Goal: Task Accomplishment & Management: Use online tool/utility

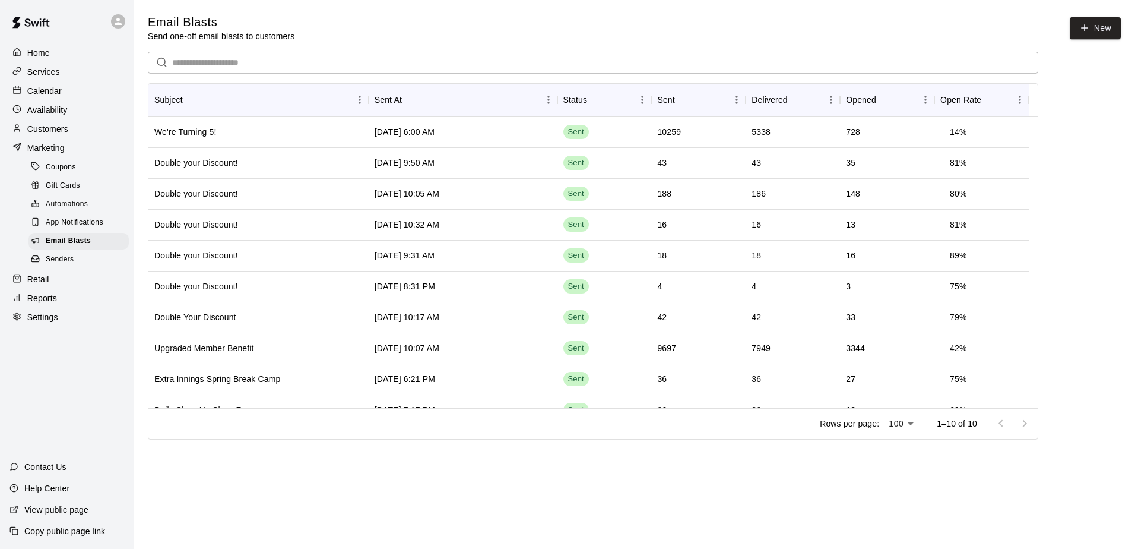
click at [48, 88] on p "Calendar" at bounding box center [44, 91] width 34 height 12
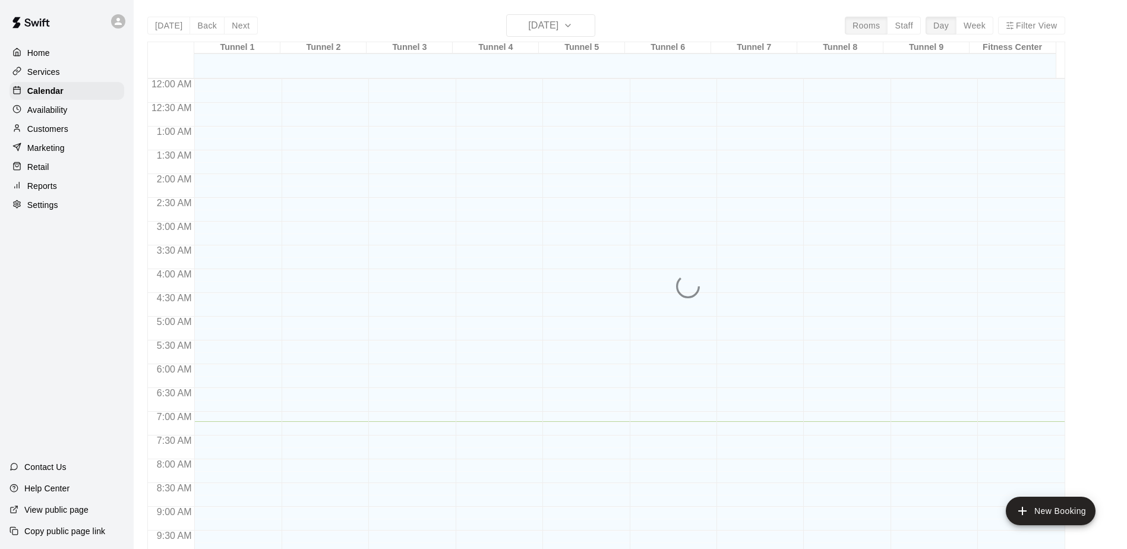
scroll to position [343, 0]
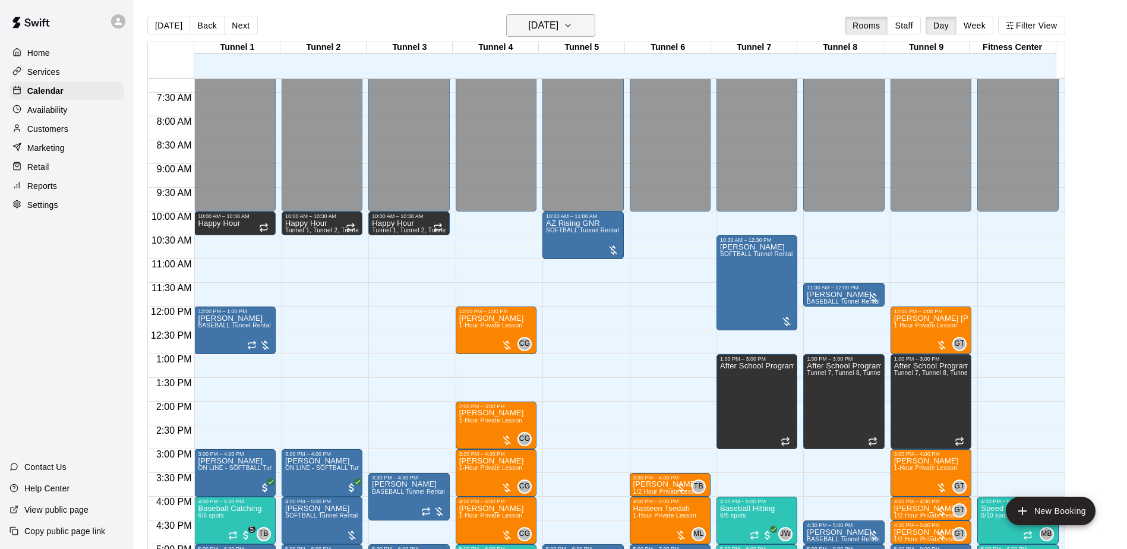
click at [570, 26] on icon "button" at bounding box center [567, 25] width 5 height 2
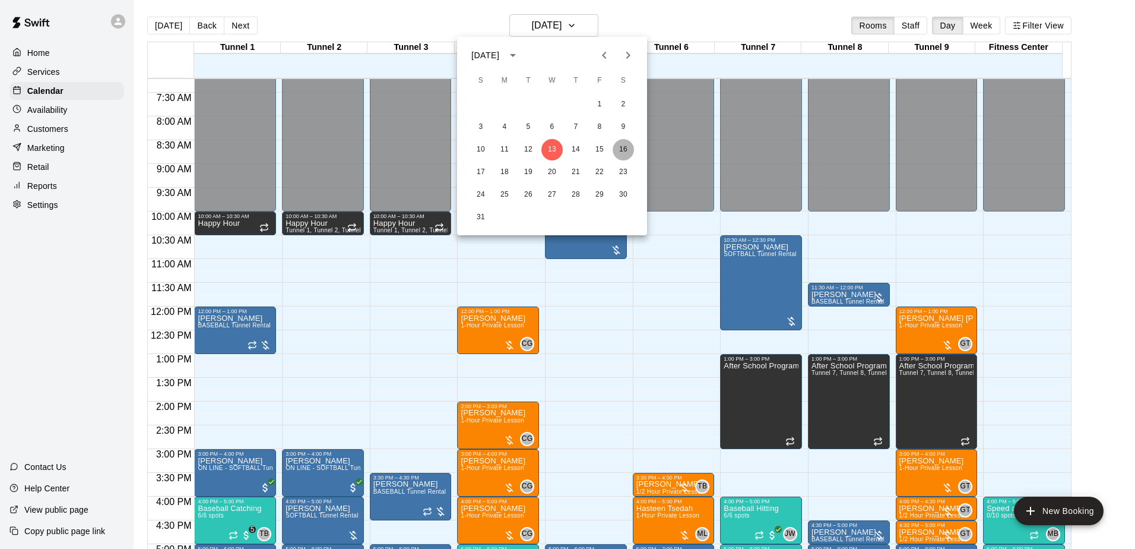
click at [621, 145] on button "16" at bounding box center [623, 149] width 21 height 21
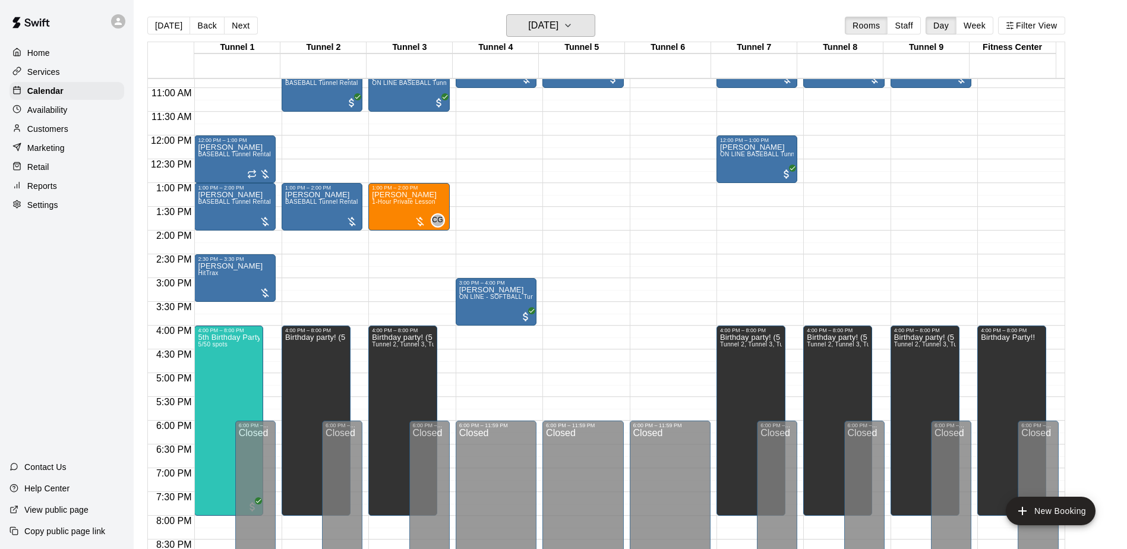
scroll to position [521, 0]
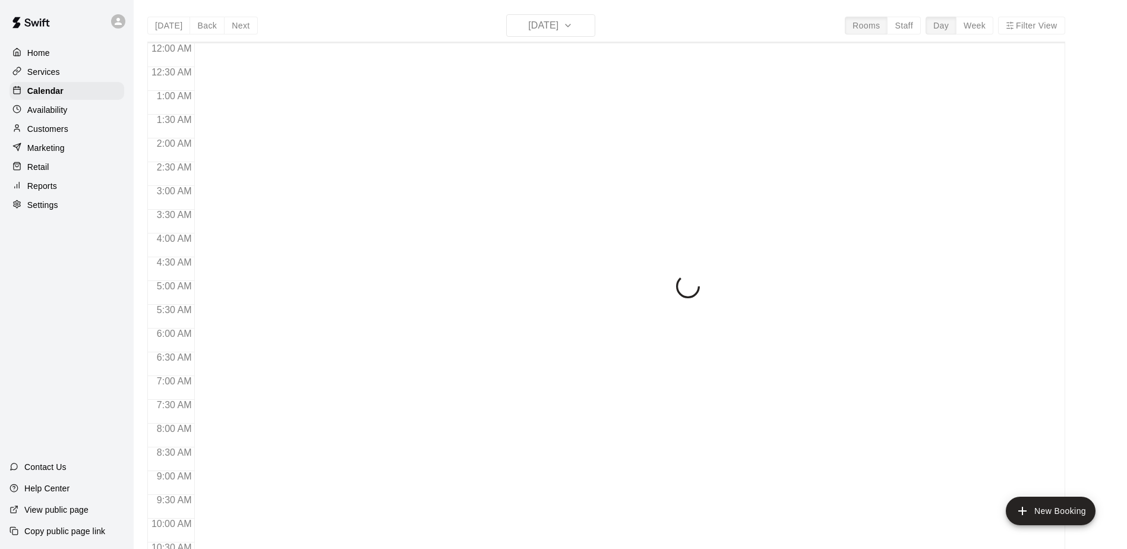
scroll to position [363, 0]
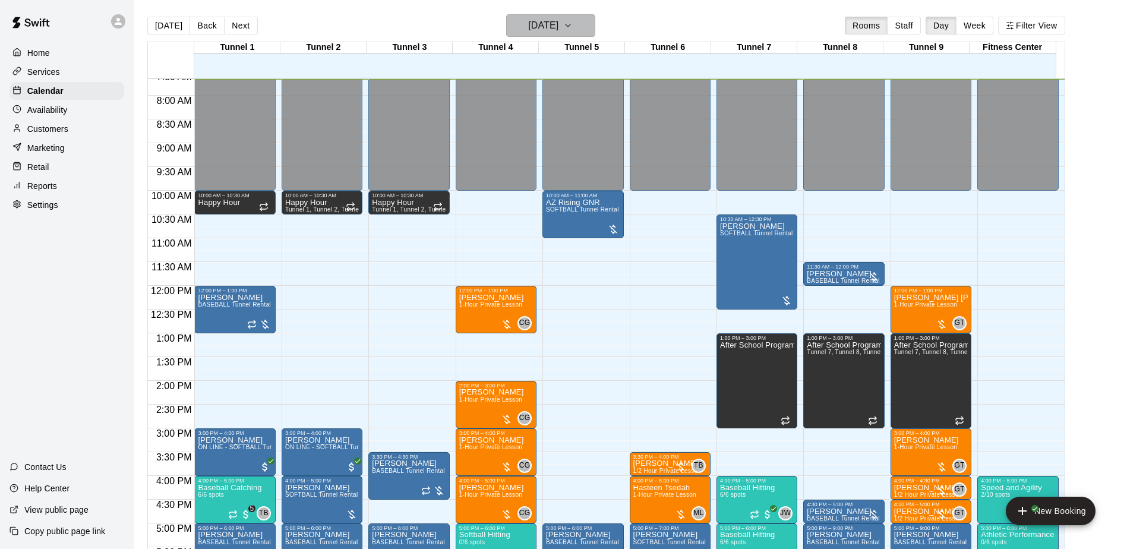
click at [572, 24] on icon "button" at bounding box center [568, 25] width 10 height 14
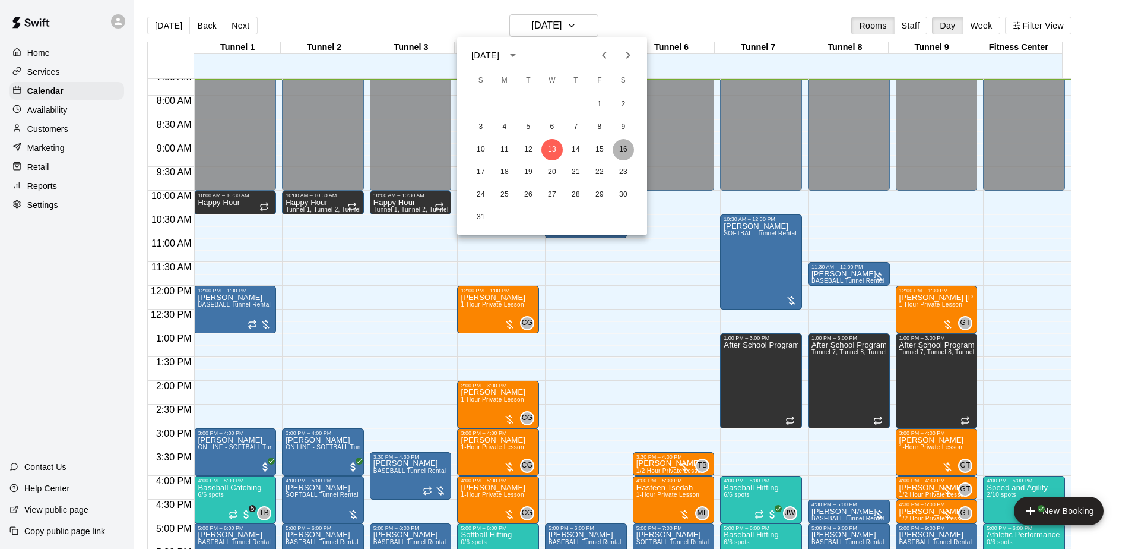
click at [618, 145] on button "16" at bounding box center [623, 149] width 21 height 21
